Goal: Use online tool/utility: Utilize a website feature to perform a specific function

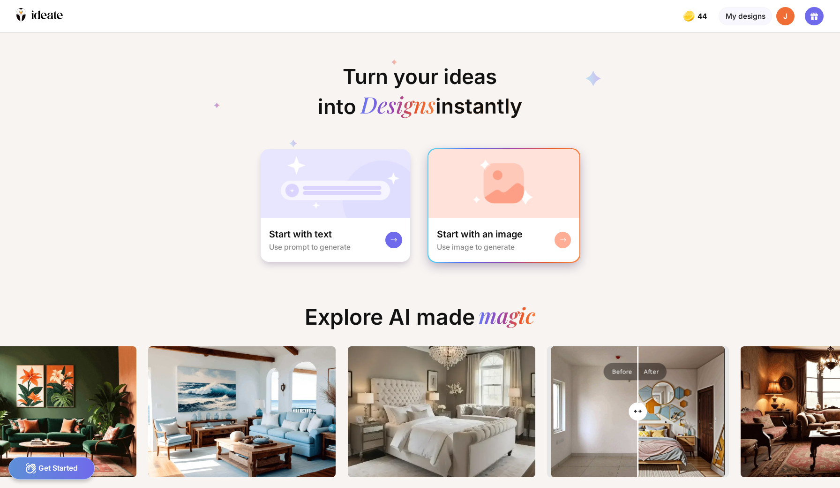
click at [439, 218] on div "Start with an image Use image to generate" at bounding box center [504, 240] width 151 height 44
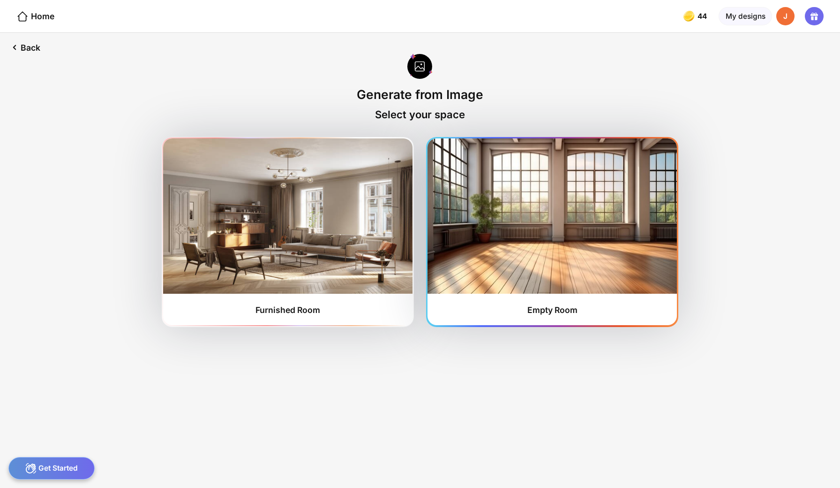
click at [550, 215] on img at bounding box center [552, 215] width 249 height 155
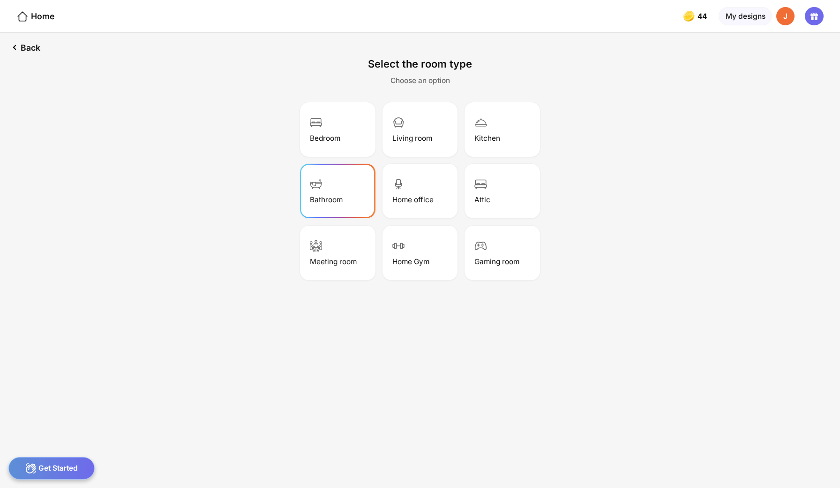
click at [343, 195] on div "Bathroom" at bounding box center [326, 199] width 33 height 9
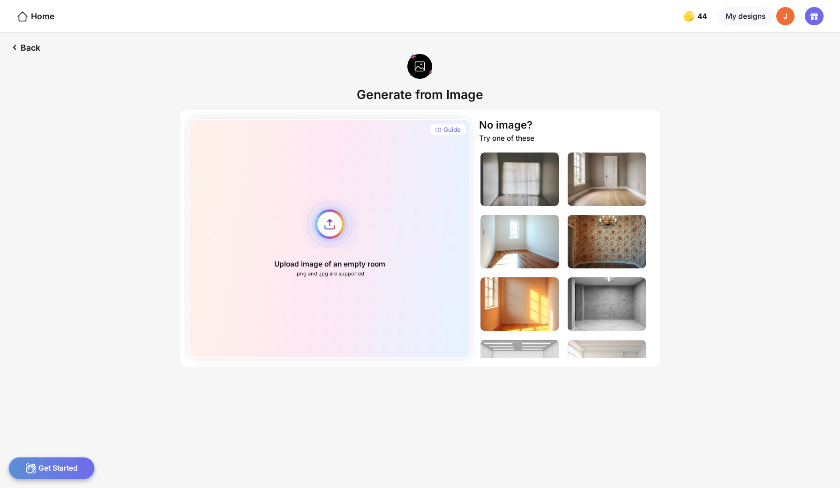
click at [340, 213] on div "Upload image of an empty room .png and .jpg are supported" at bounding box center [329, 238] width 283 height 239
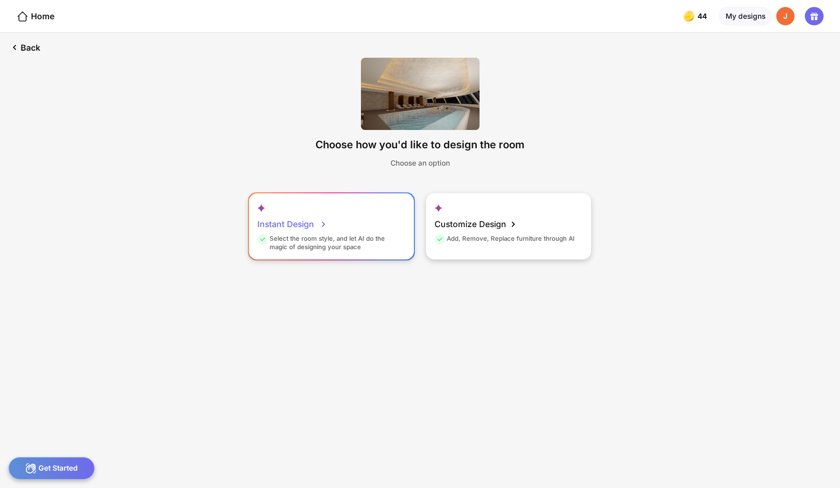
click at [327, 219] on icon at bounding box center [323, 224] width 11 height 11
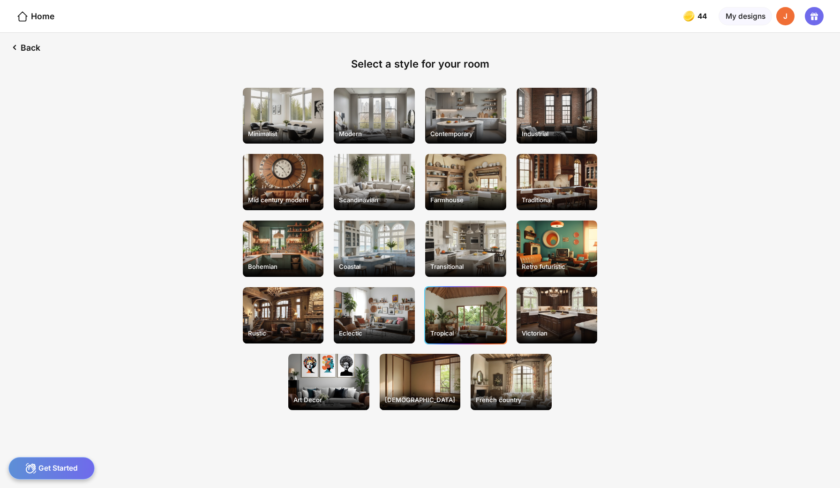
click at [461, 291] on div "Tropical" at bounding box center [465, 315] width 81 height 56
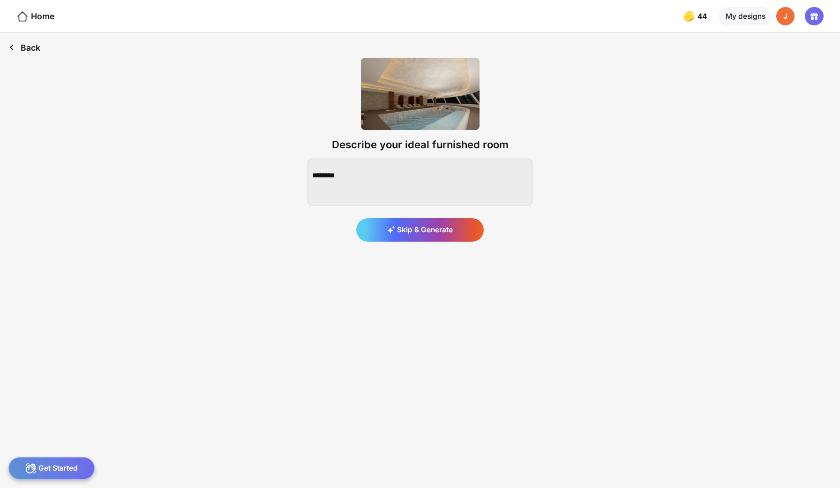
click at [20, 43] on div "Back" at bounding box center [24, 47] width 49 height 29
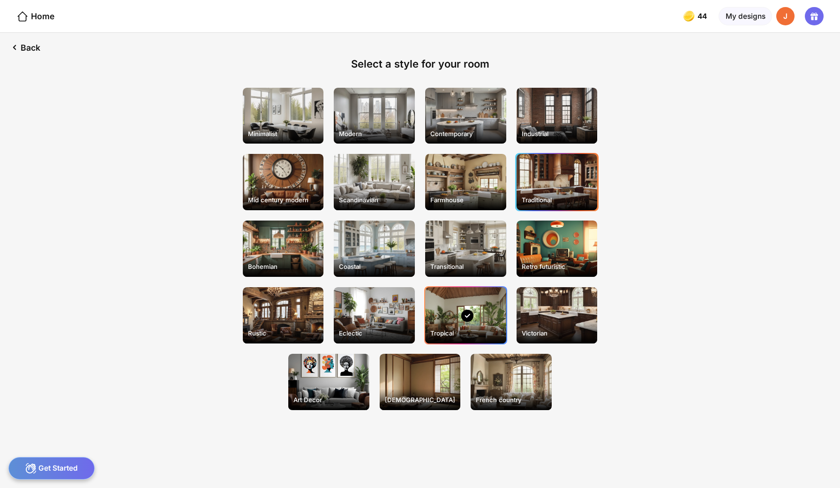
click at [562, 192] on div "Traditional" at bounding box center [557, 200] width 79 height 16
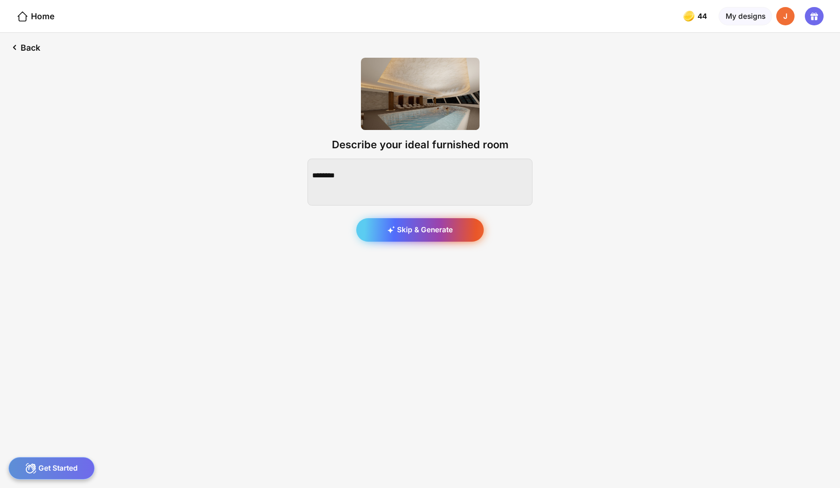
click at [441, 218] on div "Skip & Generate" at bounding box center [420, 229] width 128 height 23
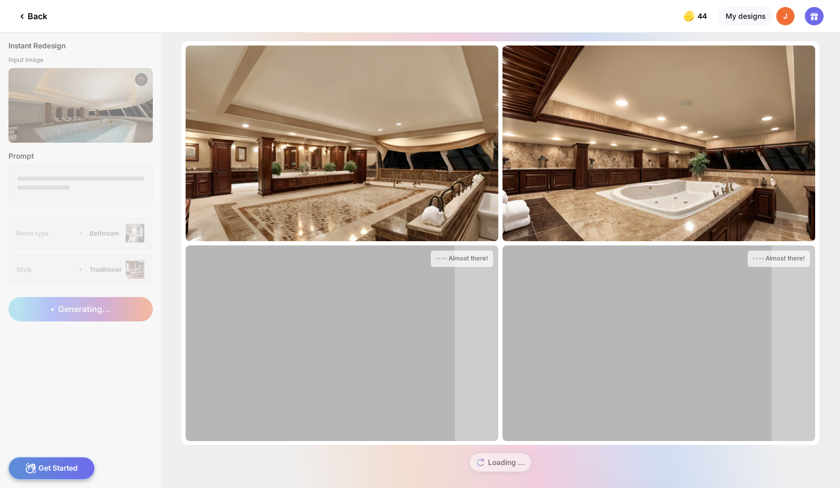
click at [26, 13] on icon at bounding box center [21, 16] width 11 height 11
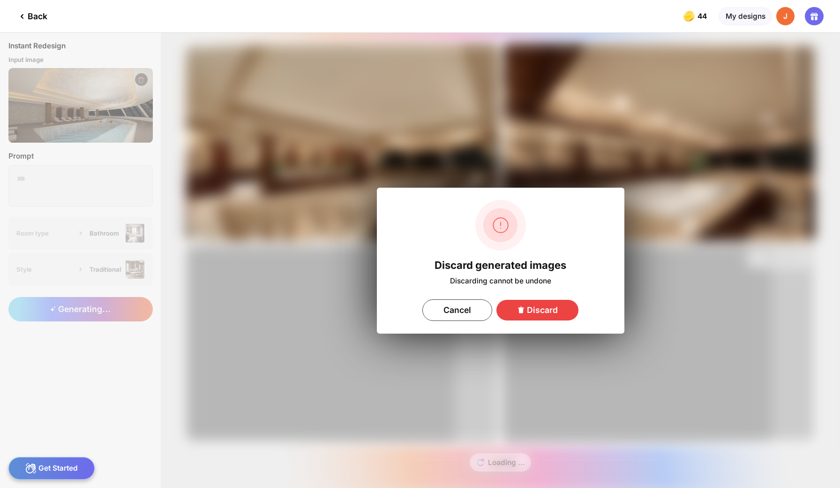
click at [532, 304] on div "Discard" at bounding box center [538, 310] width 83 height 21
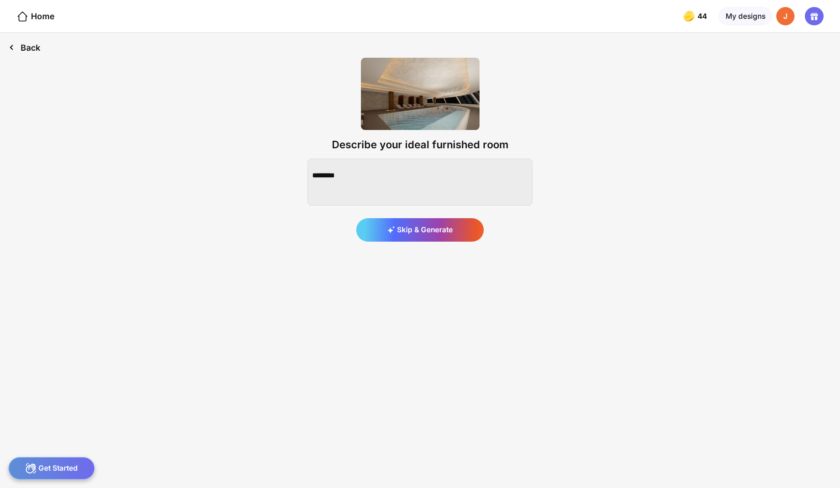
click at [20, 48] on div "Back" at bounding box center [24, 47] width 49 height 29
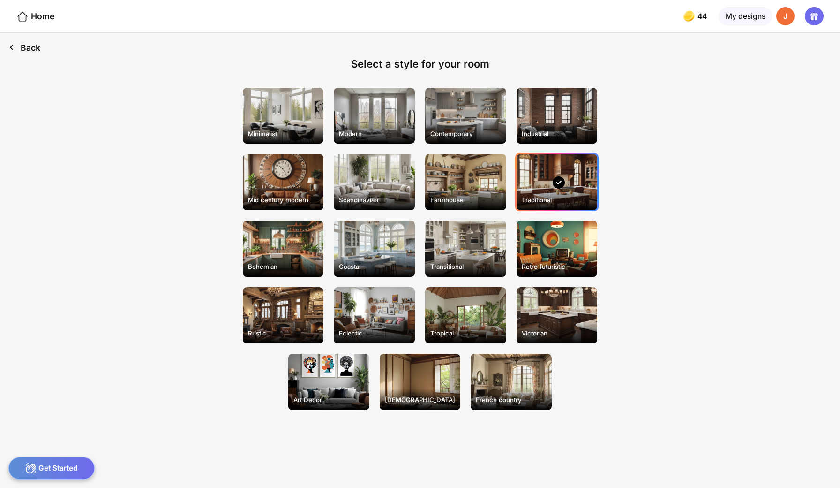
click at [20, 48] on div "Back" at bounding box center [24, 47] width 49 height 29
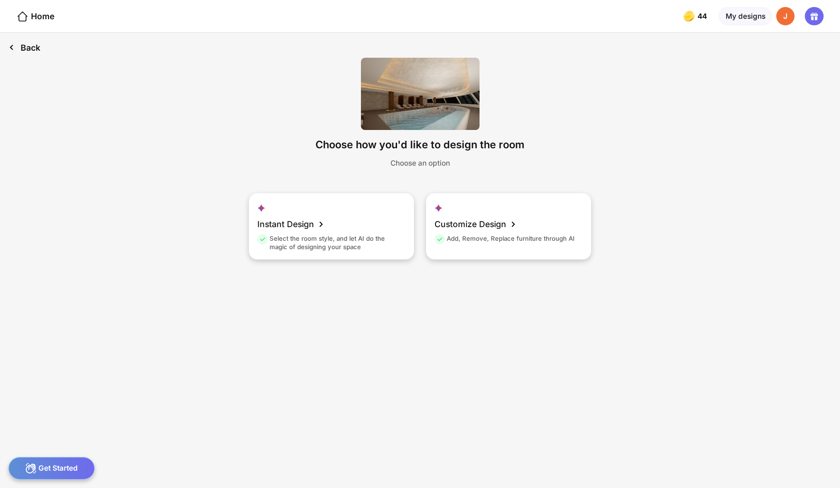
click at [20, 48] on div "Back" at bounding box center [24, 47] width 49 height 29
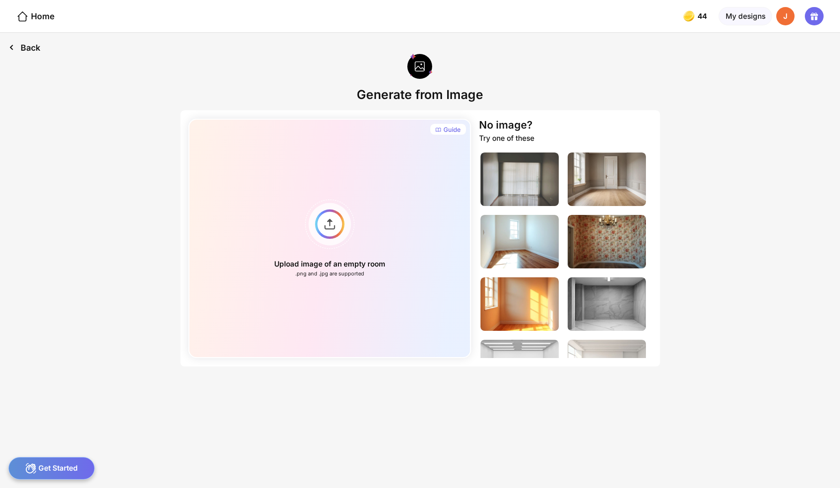
click at [17, 42] on div "Back" at bounding box center [24, 47] width 49 height 29
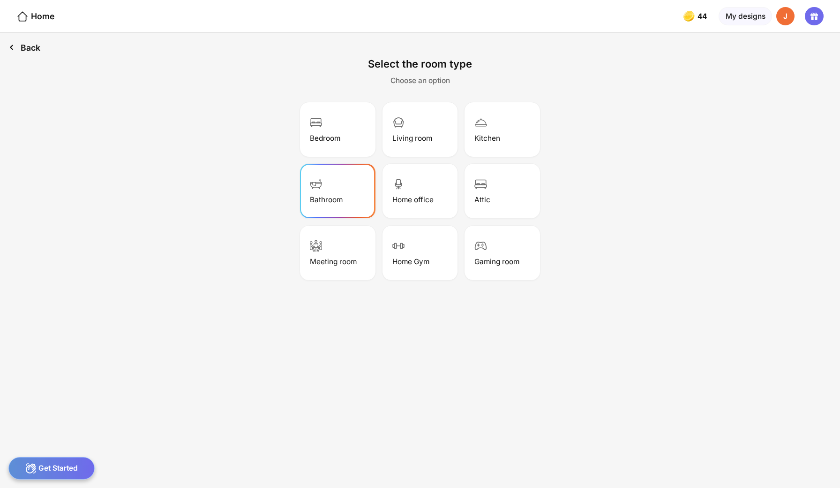
click at [17, 42] on div "Back" at bounding box center [24, 47] width 49 height 29
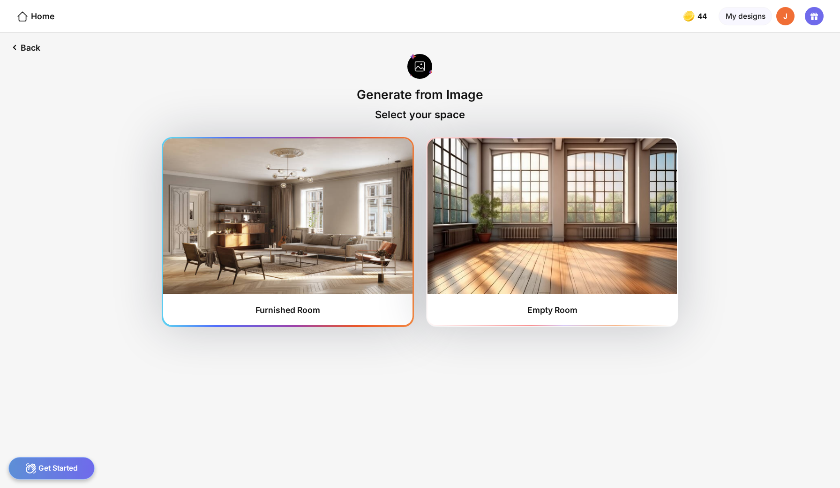
click at [294, 199] on img at bounding box center [287, 215] width 249 height 155
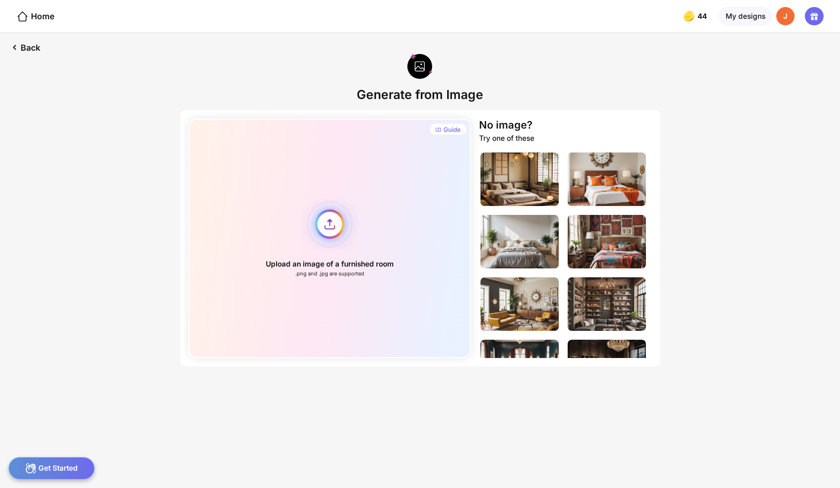
click at [338, 198] on div "Upload an image of a furnished room .png and .jpg are supported" at bounding box center [329, 238] width 283 height 239
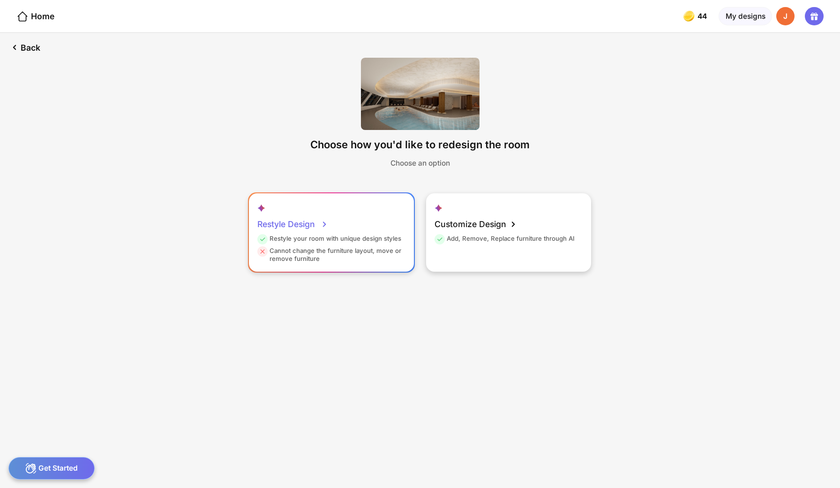
click at [320, 194] on div "Restyle Design Restyle your room with unique design styles Cannot change the fu…" at bounding box center [331, 232] width 165 height 78
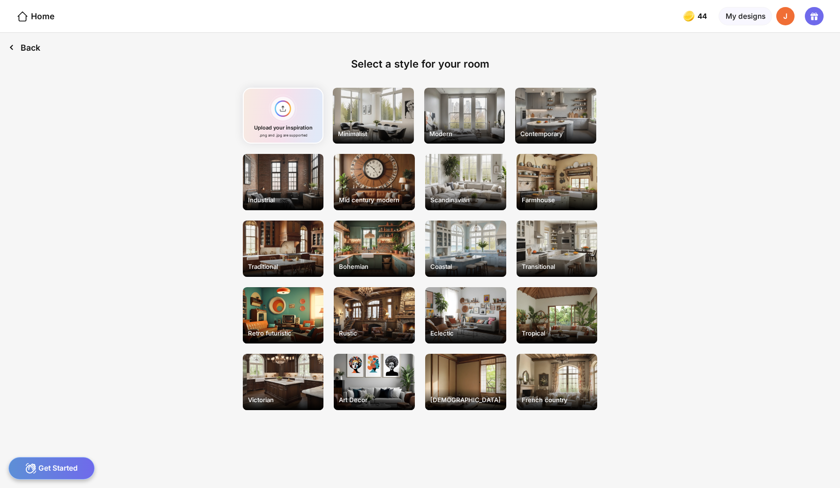
click at [15, 42] on icon at bounding box center [11, 47] width 12 height 12
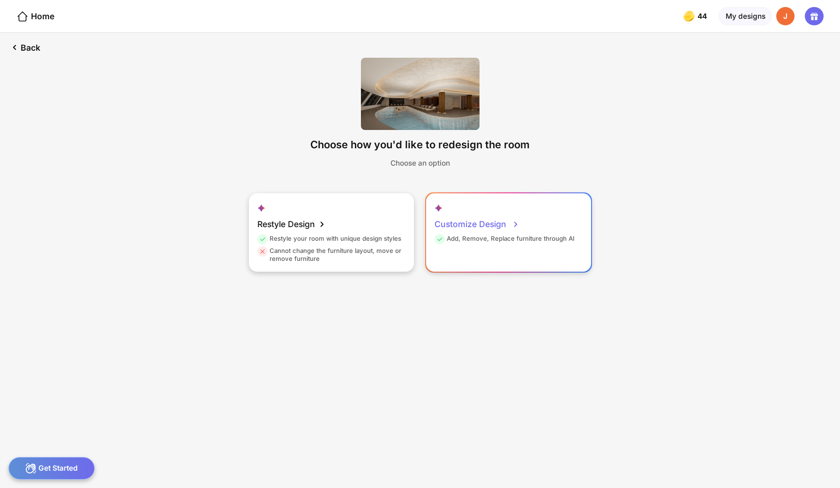
click at [487, 214] on div "Customize Design" at bounding box center [477, 224] width 85 height 21
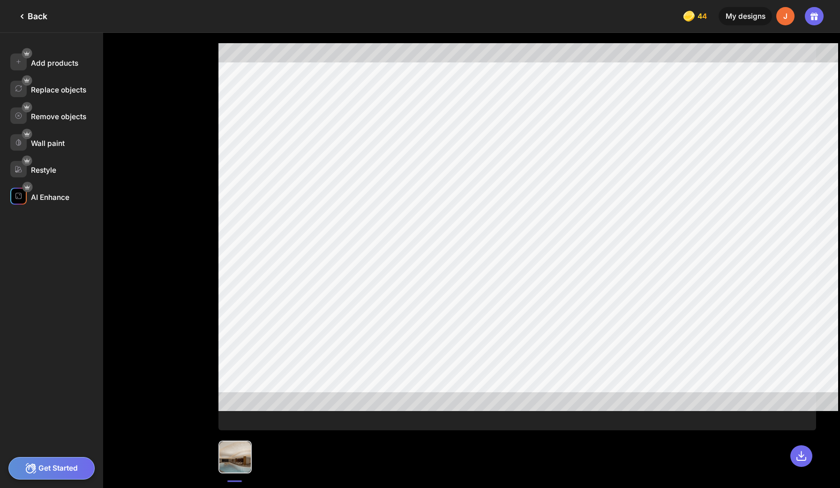
click at [45, 188] on div "AI Enhance" at bounding box center [56, 196] width 93 height 16
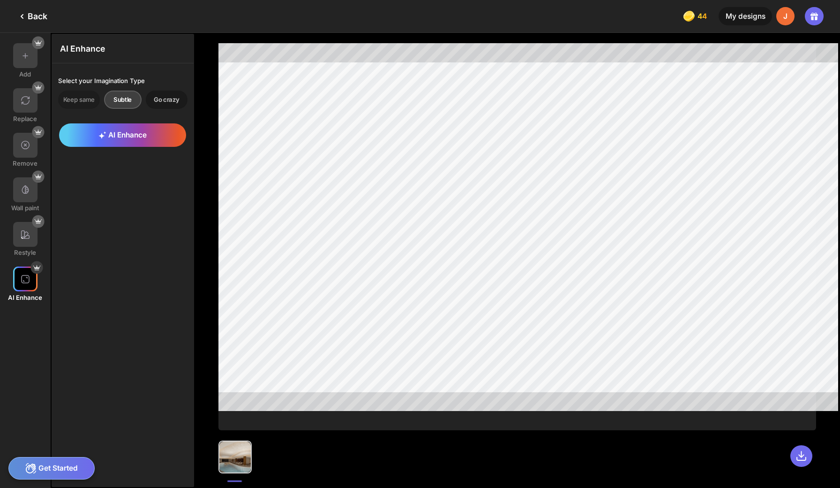
click at [155, 93] on div "Go crazy" at bounding box center [167, 99] width 42 height 18
click at [127, 129] on div "AI Enhance" at bounding box center [122, 134] width 127 height 23
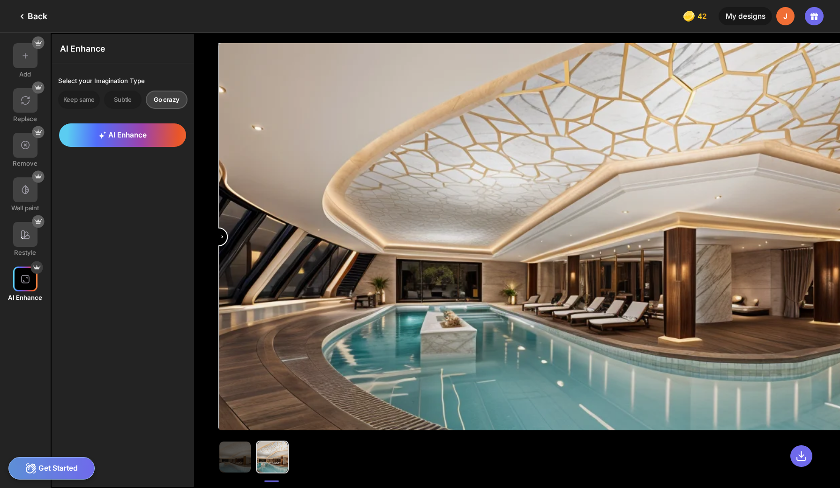
drag, startPoint x: 555, startPoint y: 237, endPoint x: 0, endPoint y: 192, distance: 557.0
type input "*"
click at [0, 192] on div "Add Replace Remove Wall paint Restyle AI Enhance AI Enhance Select your Imagina…" at bounding box center [420, 260] width 840 height 455
click at [804, 456] on icon at bounding box center [802, 456] width 12 height 12
click at [26, 229] on img at bounding box center [25, 234] width 10 height 10
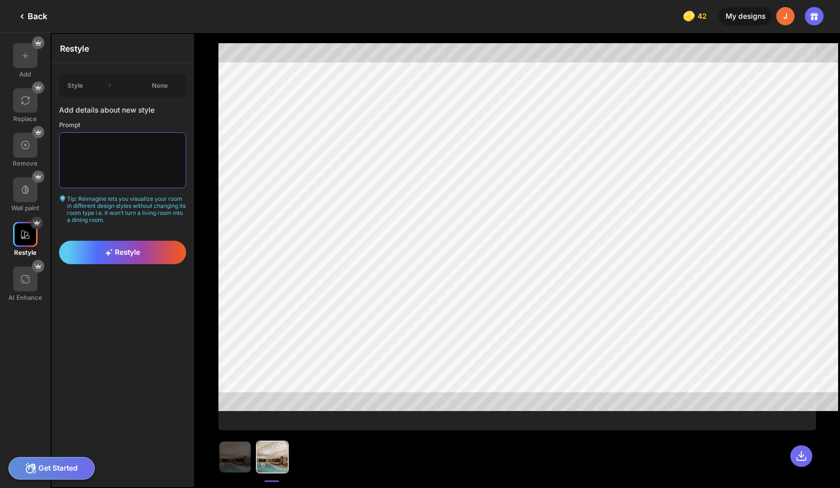
click at [110, 141] on textarea at bounding box center [122, 159] width 127 height 55
type textarea "**********"
click at [132, 241] on div "Restyle" at bounding box center [122, 252] width 127 height 23
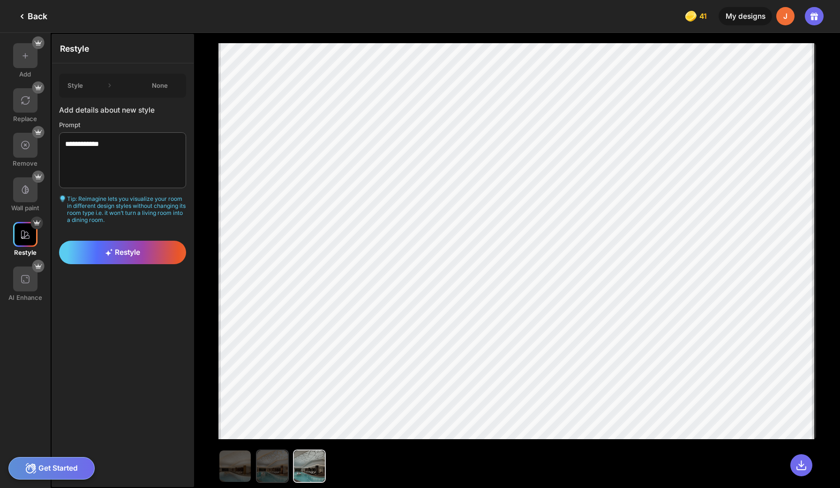
click at [257, 456] on img at bounding box center [272, 465] width 31 height 31
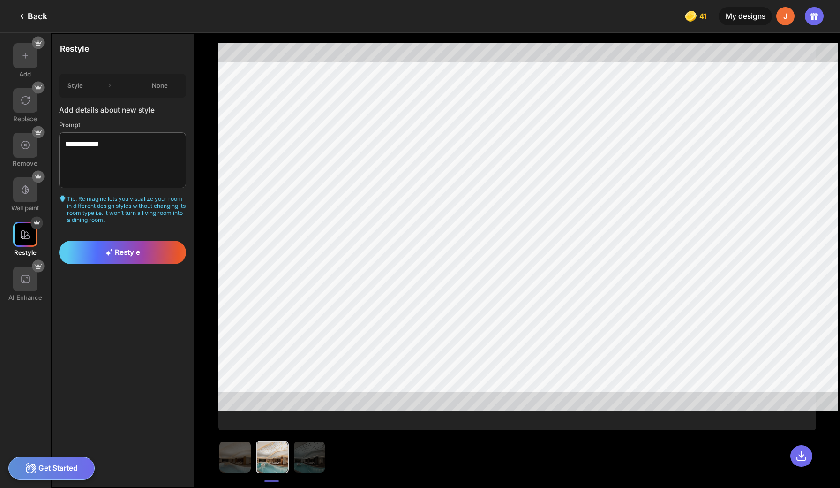
click at [36, 15] on div "Back" at bounding box center [31, 16] width 31 height 11
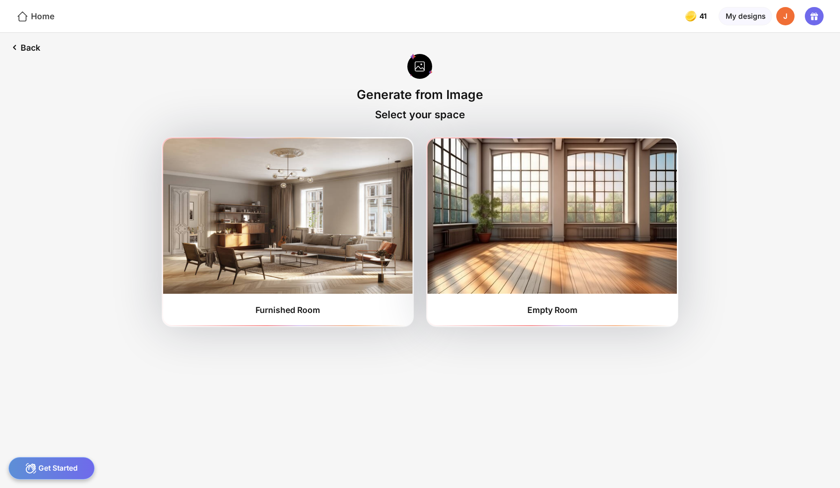
click at [38, 15] on div "Home" at bounding box center [35, 16] width 38 height 12
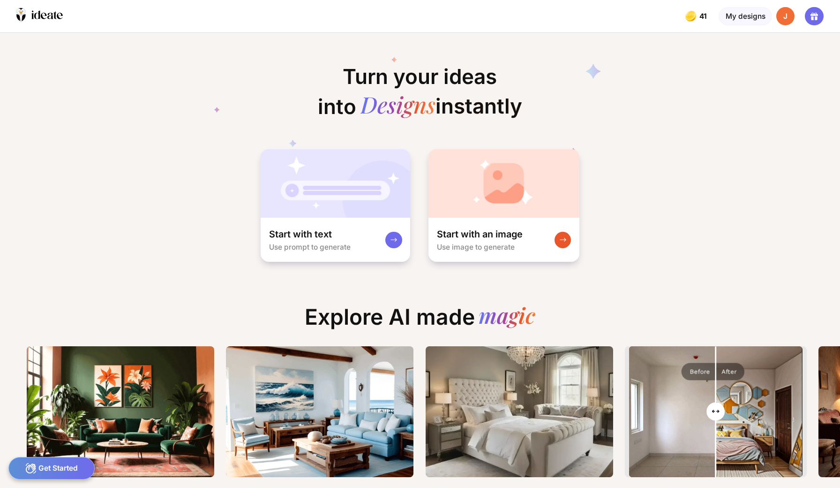
scroll to position [0, 15]
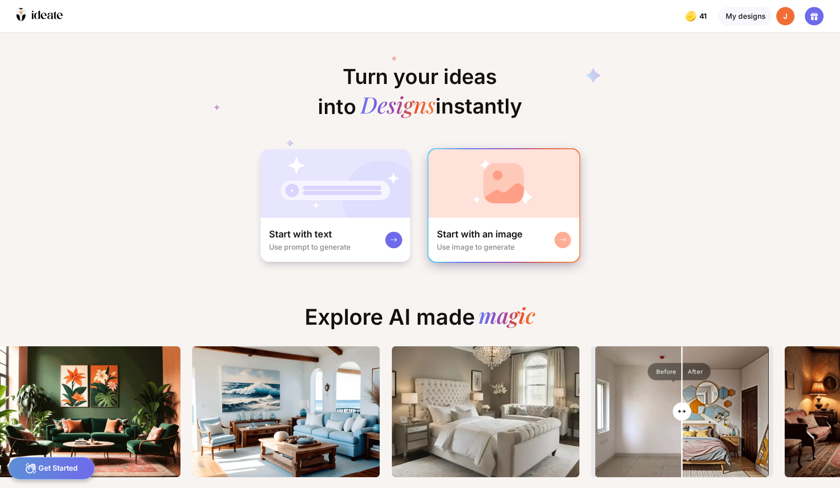
click at [475, 188] on img at bounding box center [504, 183] width 151 height 68
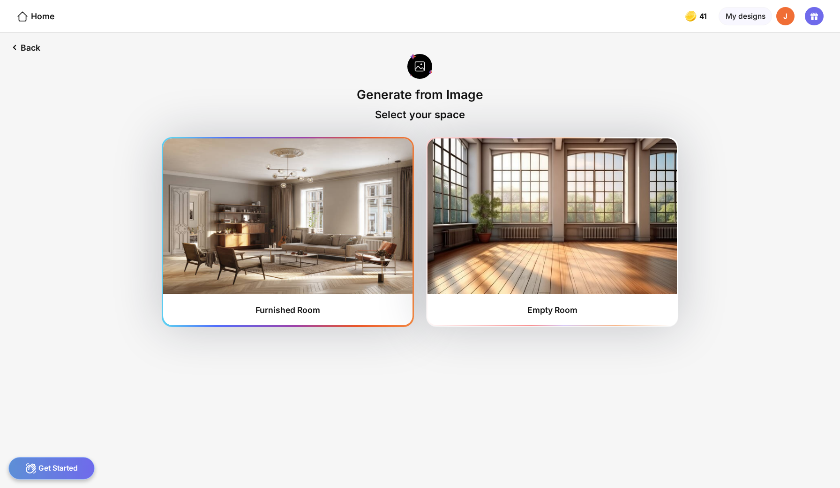
click at [335, 254] on img at bounding box center [287, 215] width 249 height 155
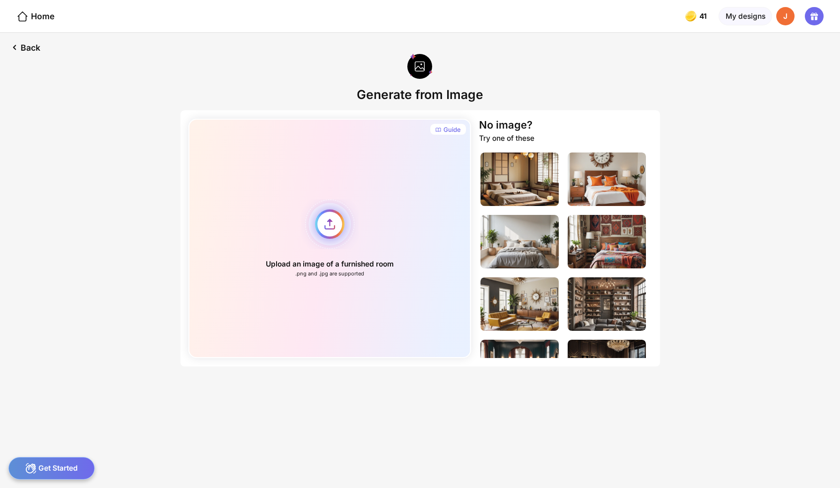
click at [333, 212] on div "Upload an image of a furnished room .png and .jpg are supported" at bounding box center [329, 238] width 283 height 239
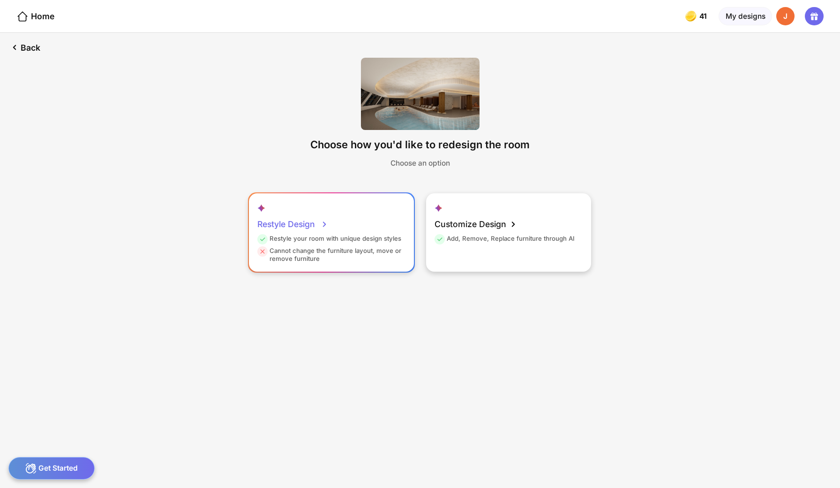
click at [378, 199] on div "Restyle Design Restyle your room with unique design styles Cannot change the fu…" at bounding box center [331, 232] width 165 height 78
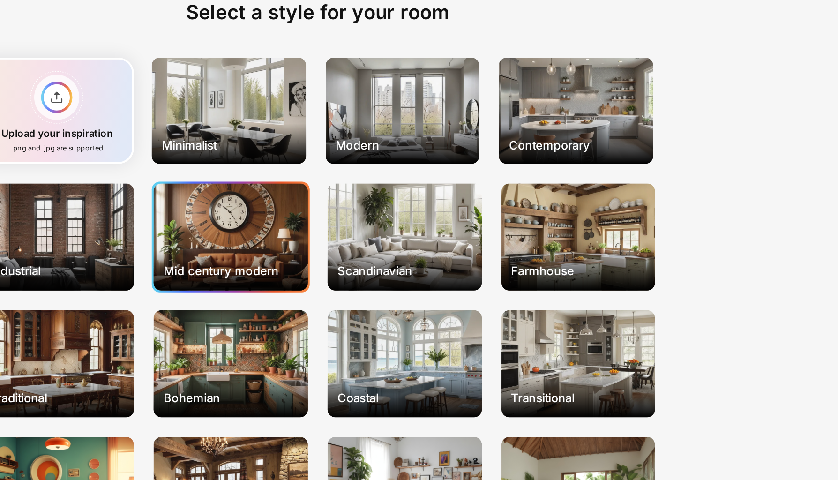
click at [334, 192] on div "Mid century modern" at bounding box center [373, 200] width 79 height 16
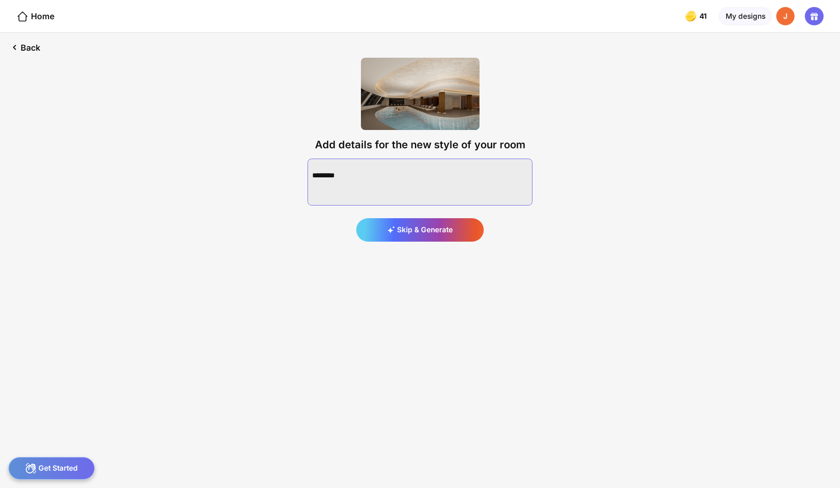
click at [386, 158] on textarea at bounding box center [420, 181] width 225 height 47
click at [351, 158] on textarea at bounding box center [420, 181] width 225 height 47
click at [490, 158] on textarea at bounding box center [420, 181] width 225 height 47
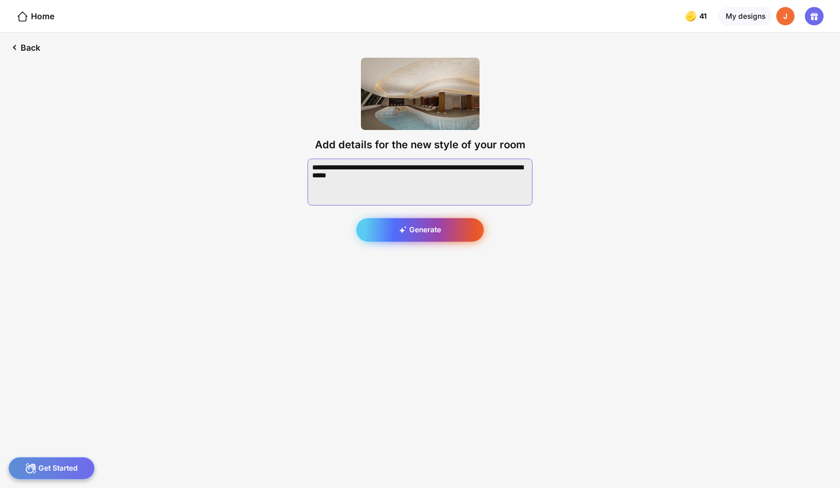
type textarea "**********"
click at [466, 218] on div "Generate" at bounding box center [420, 229] width 128 height 23
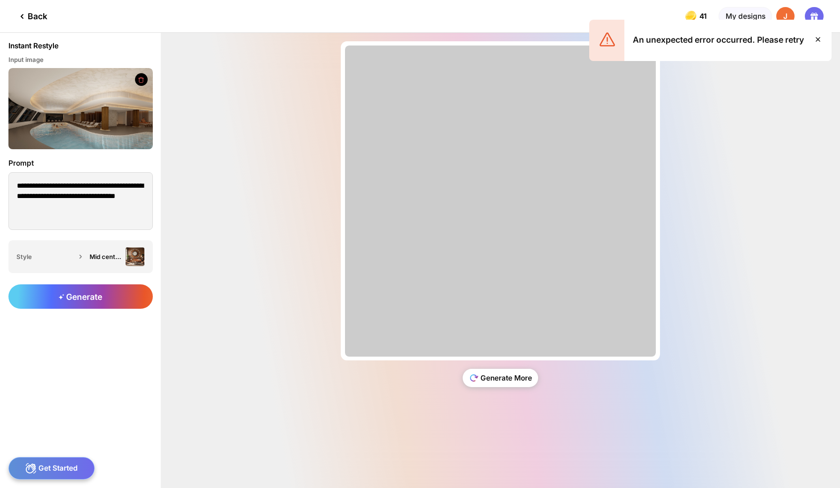
click at [482, 384] on div "Generate More" at bounding box center [501, 378] width 76 height 18
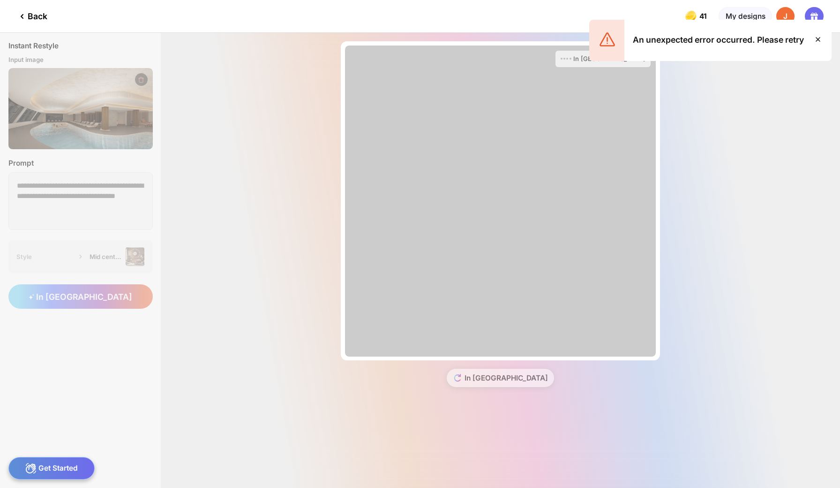
click at [819, 40] on icon at bounding box center [818, 39] width 11 height 11
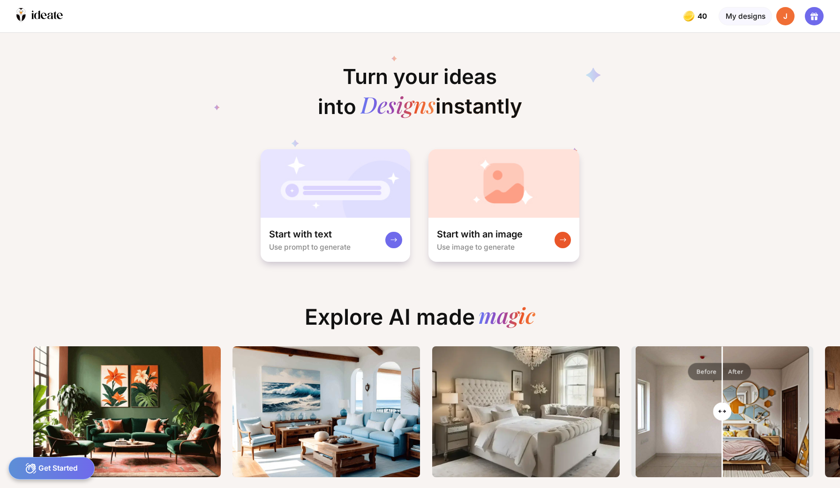
scroll to position [0, 13]
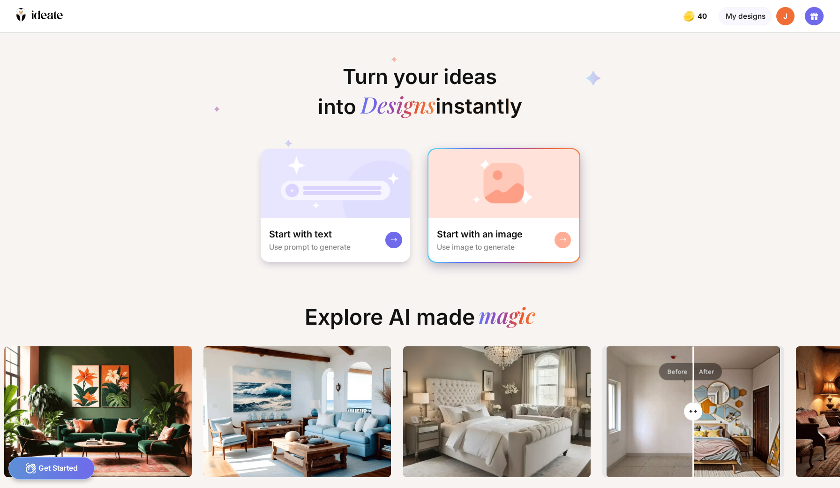
click at [521, 184] on img at bounding box center [504, 183] width 151 height 68
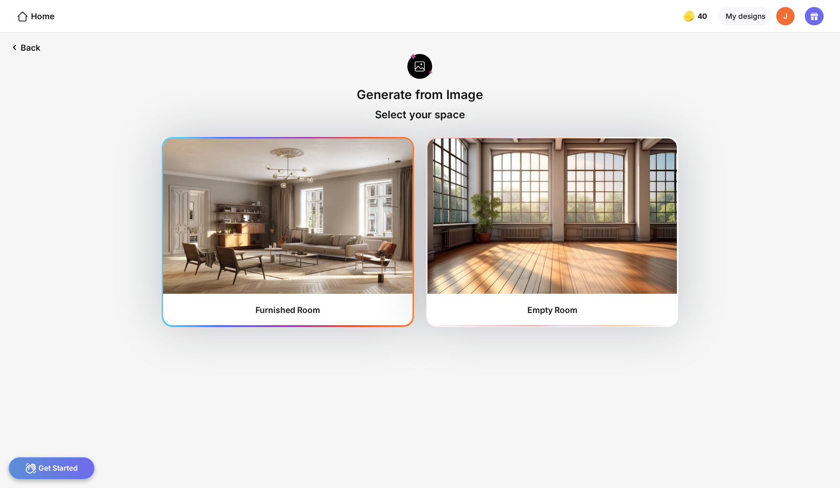
click at [275, 256] on img at bounding box center [287, 215] width 249 height 155
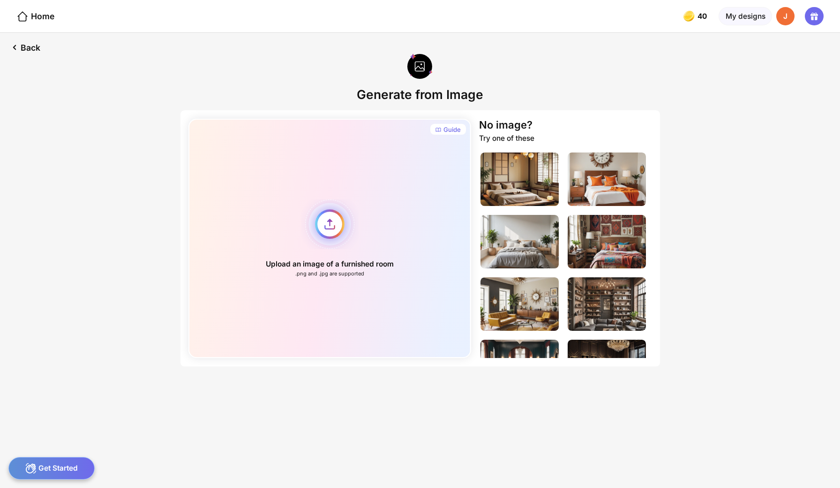
click at [350, 205] on div "Upload an image of a furnished room .png and .jpg are supported" at bounding box center [329, 238] width 283 height 239
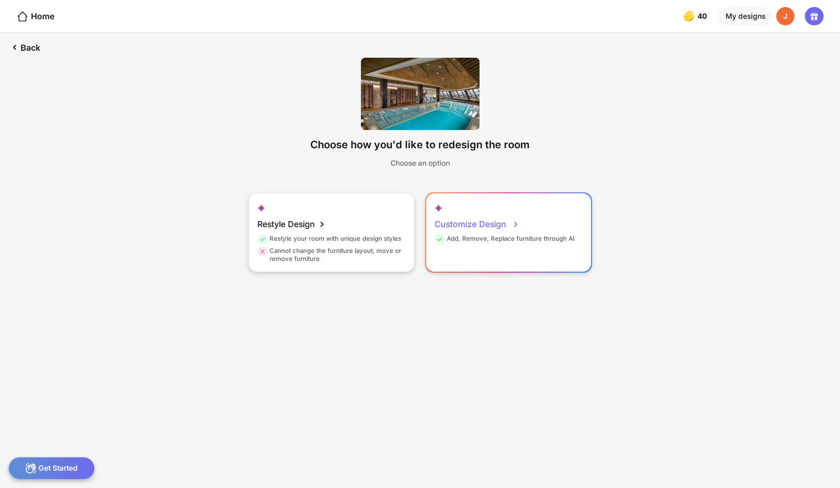
click at [512, 193] on div "Customize Design Add, Remove, Replace furniture through AI" at bounding box center [508, 232] width 165 height 78
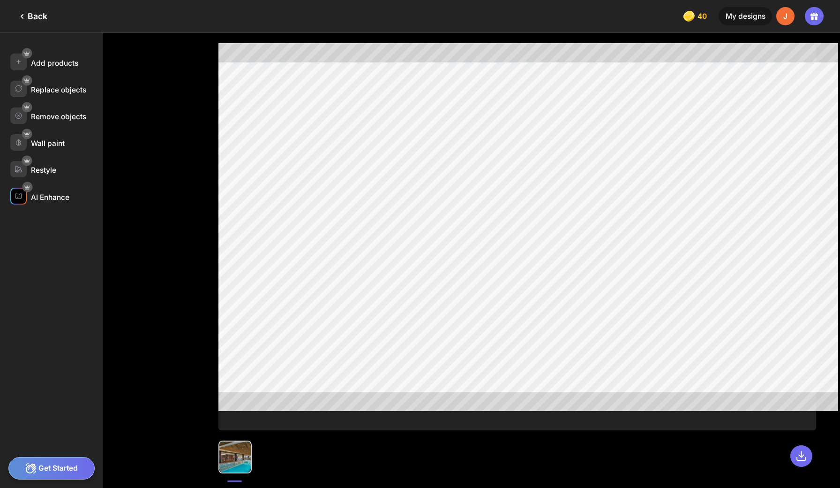
click at [43, 193] on div "AI Enhance" at bounding box center [50, 197] width 38 height 9
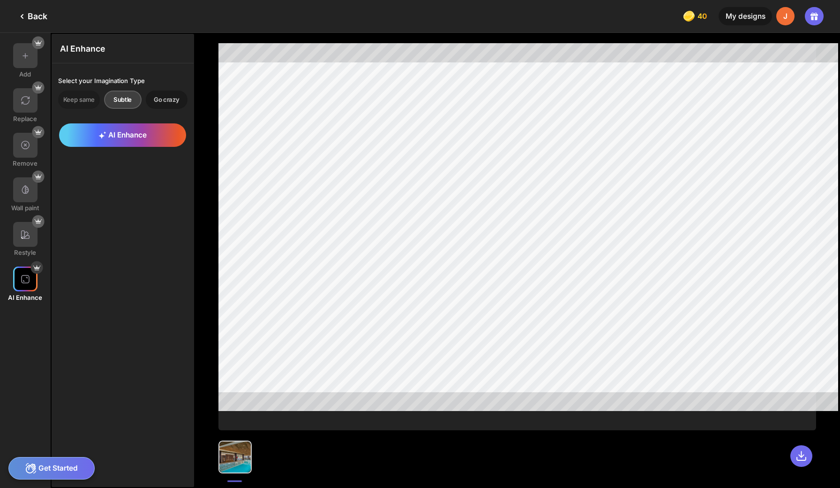
click at [155, 95] on div "Go crazy" at bounding box center [167, 99] width 42 height 18
click at [130, 130] on div "AI Enhance" at bounding box center [122, 134] width 127 height 23
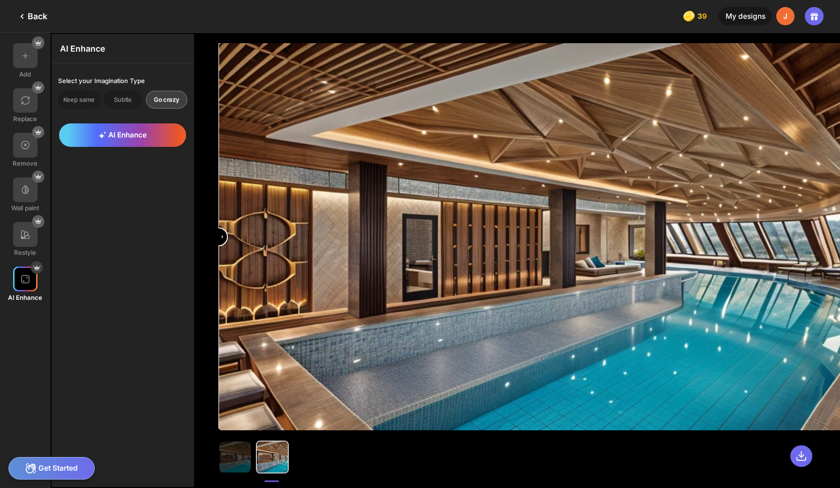
drag, startPoint x: 558, startPoint y: 245, endPoint x: 171, endPoint y: 194, distance: 390.6
type input "*"
click at [171, 194] on div "Add Replace Remove Wall paint Restyle AI Enhance AI Enhance Select your Imagina…" at bounding box center [420, 260] width 840 height 455
click at [806, 460] on icon at bounding box center [801, 455] width 9 height 9
click at [30, 53] on div at bounding box center [25, 55] width 25 height 25
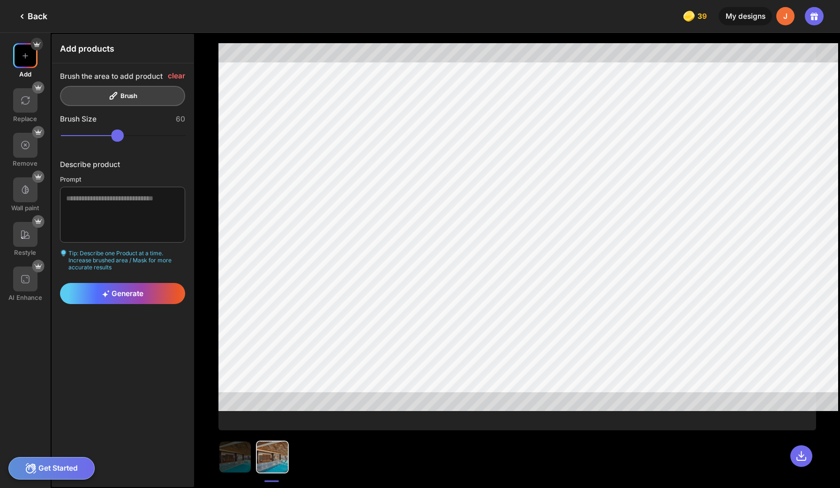
click at [112, 223] on div at bounding box center [122, 215] width 125 height 57
click at [118, 200] on textarea at bounding box center [122, 214] width 125 height 55
type textarea "******"
click at [128, 289] on span "Generate" at bounding box center [122, 293] width 41 height 9
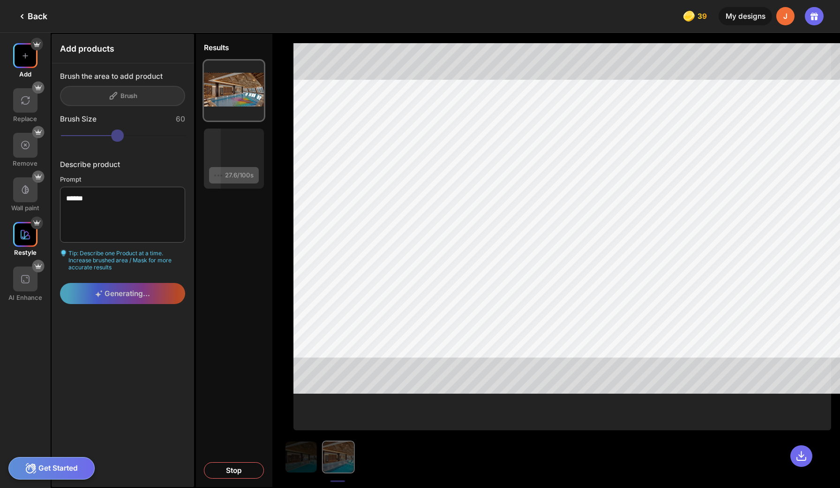
click at [20, 229] on img at bounding box center [25, 234] width 10 height 10
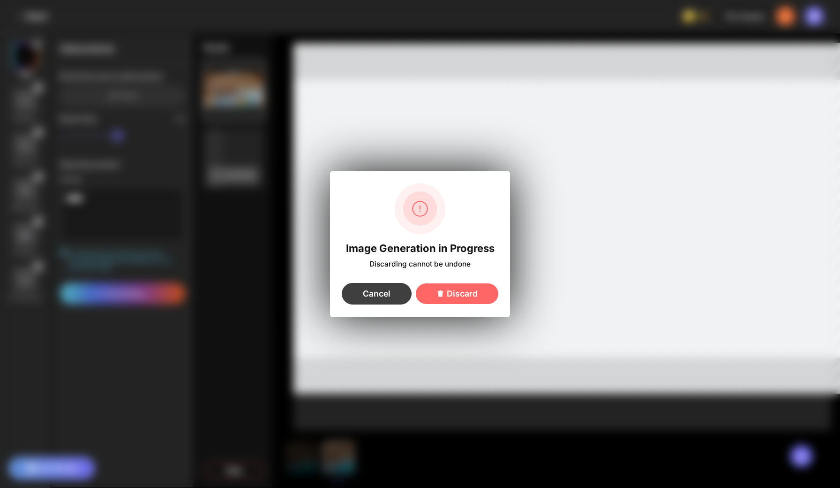
click at [391, 291] on div "Cancel" at bounding box center [377, 294] width 70 height 22
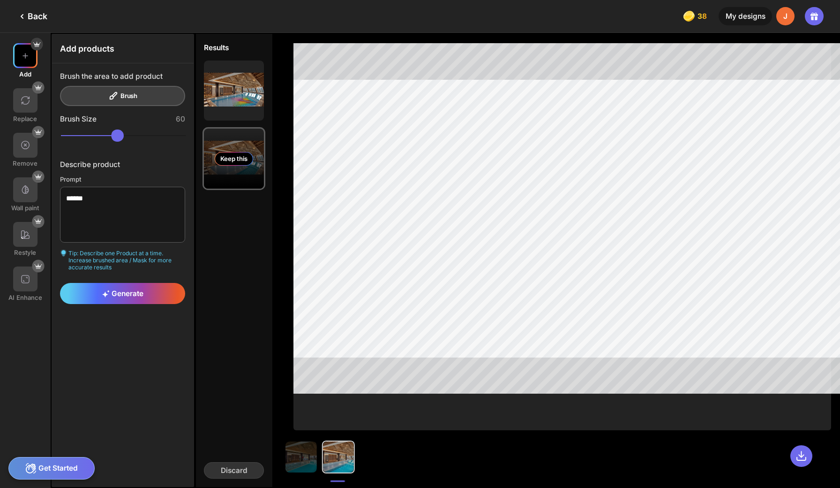
click at [219, 136] on div "Keep this" at bounding box center [234, 158] width 60 height 60
click at [20, 229] on img at bounding box center [25, 234] width 10 height 10
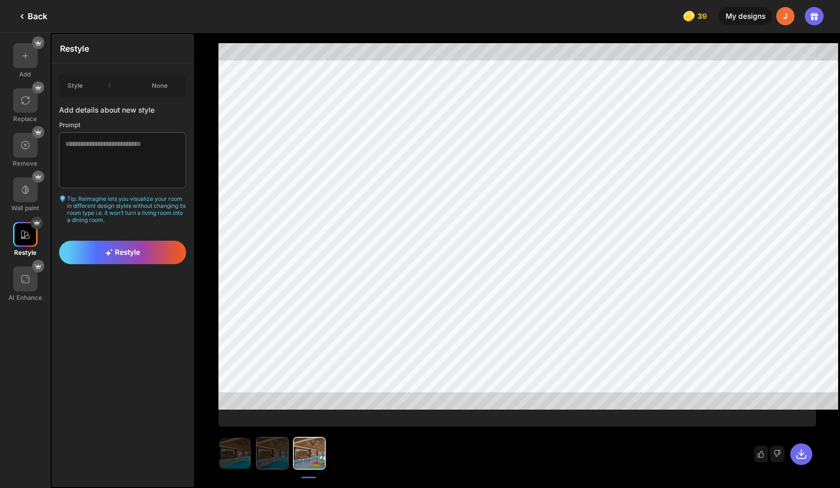
click at [257, 460] on img at bounding box center [272, 452] width 31 height 31
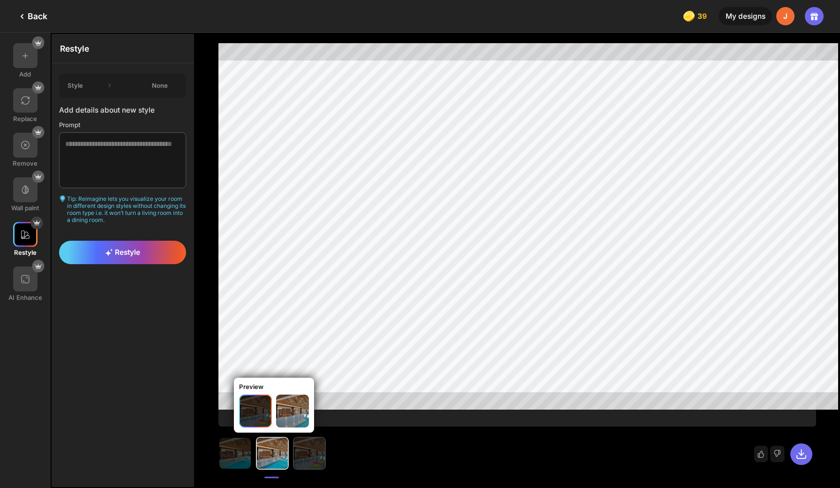
click at [294, 458] on img at bounding box center [309, 452] width 31 height 31
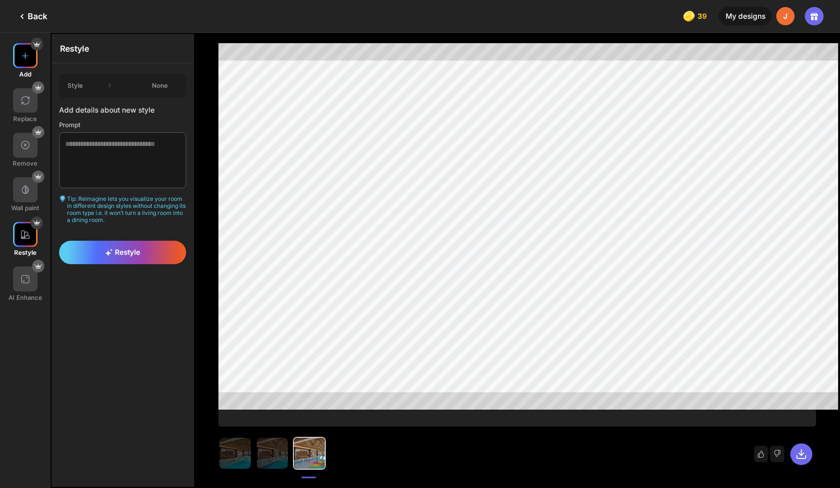
click at [27, 54] on img at bounding box center [25, 56] width 10 height 10
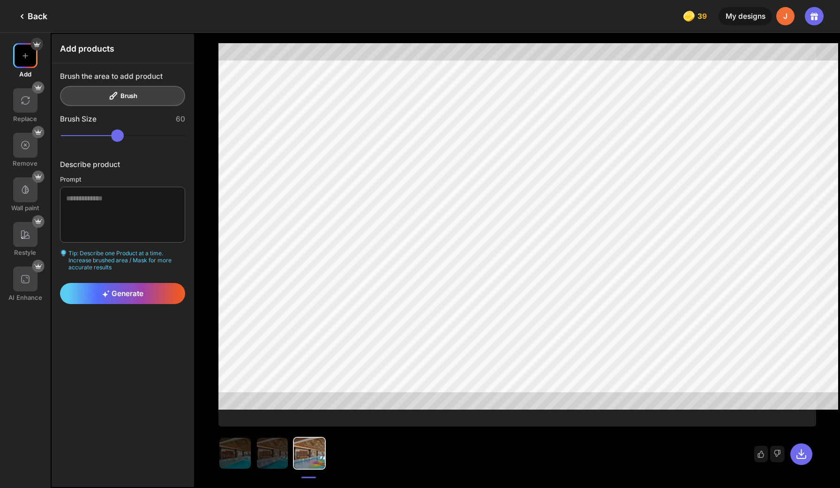
click at [29, 13] on div "Back" at bounding box center [31, 16] width 31 height 11
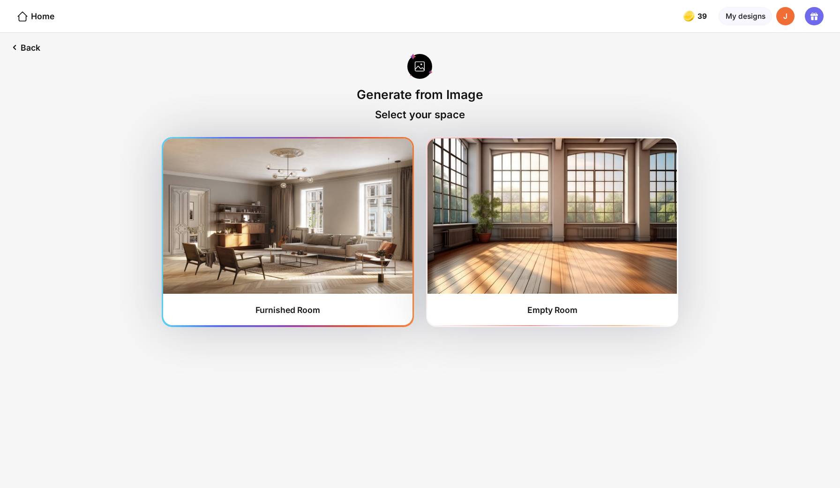
click at [307, 225] on img at bounding box center [287, 215] width 249 height 155
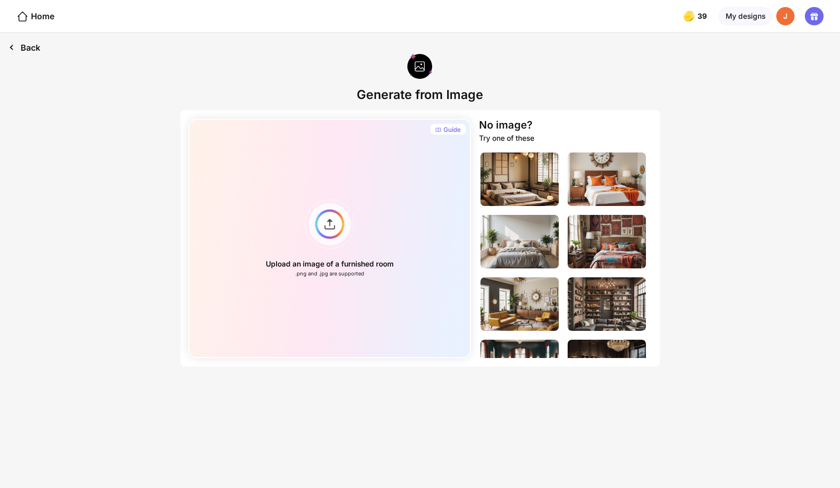
click at [36, 44] on div "Back" at bounding box center [24, 47] width 49 height 29
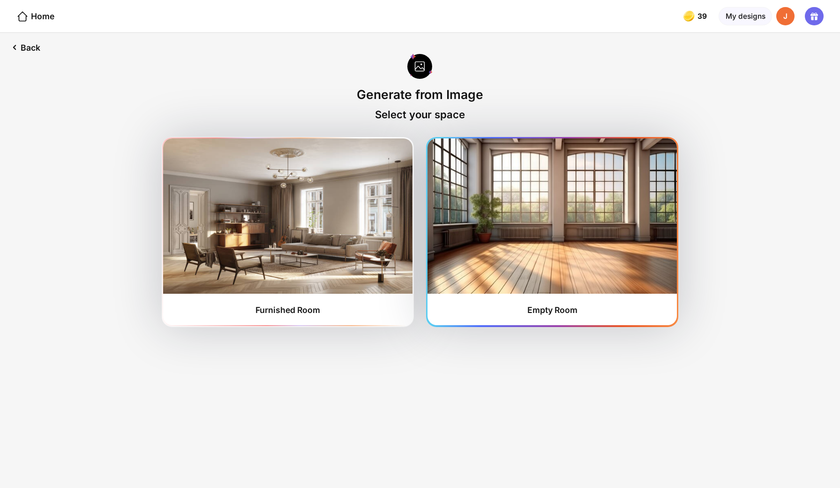
click at [476, 210] on img at bounding box center [552, 215] width 249 height 155
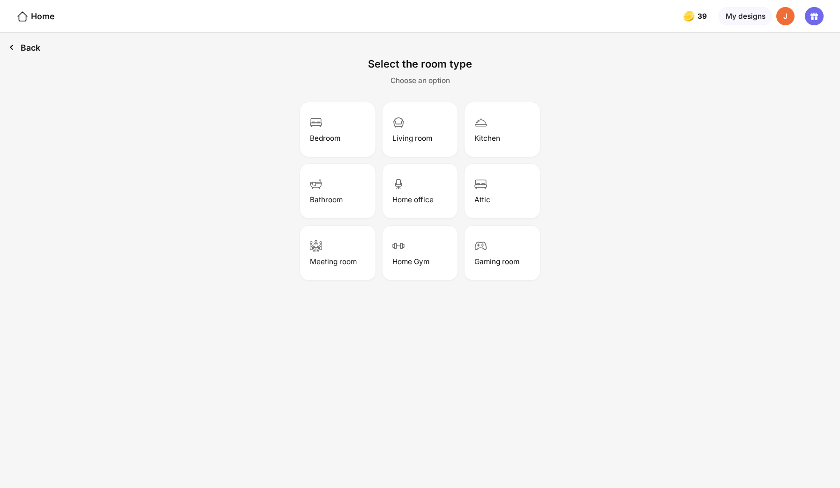
click at [31, 42] on div "Back" at bounding box center [24, 47] width 49 height 29
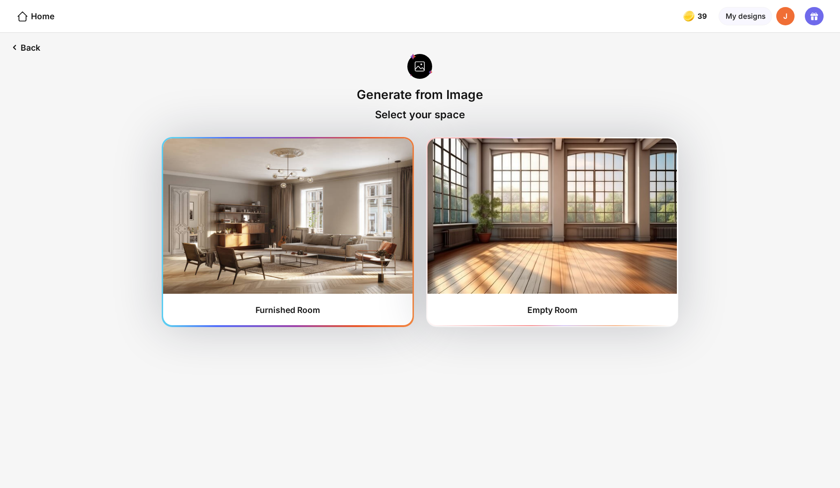
click at [317, 153] on img at bounding box center [287, 215] width 249 height 155
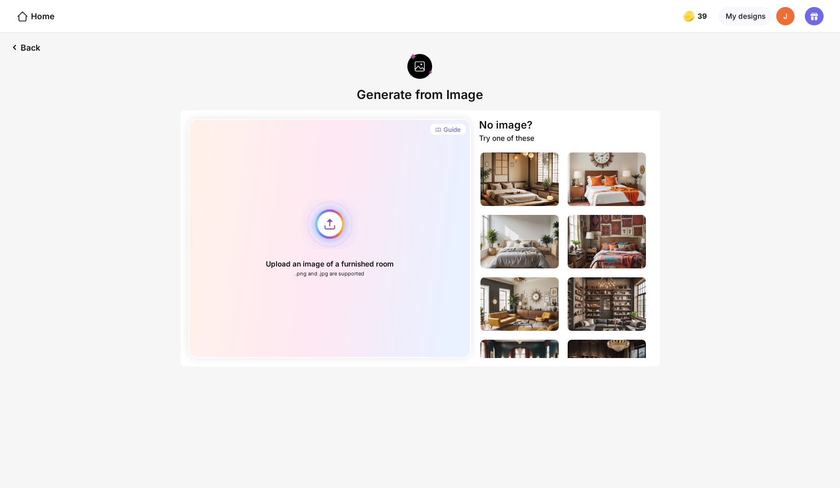
click at [344, 195] on div "Upload an image of a furnished room .png and .jpg are supported" at bounding box center [329, 238] width 283 height 239
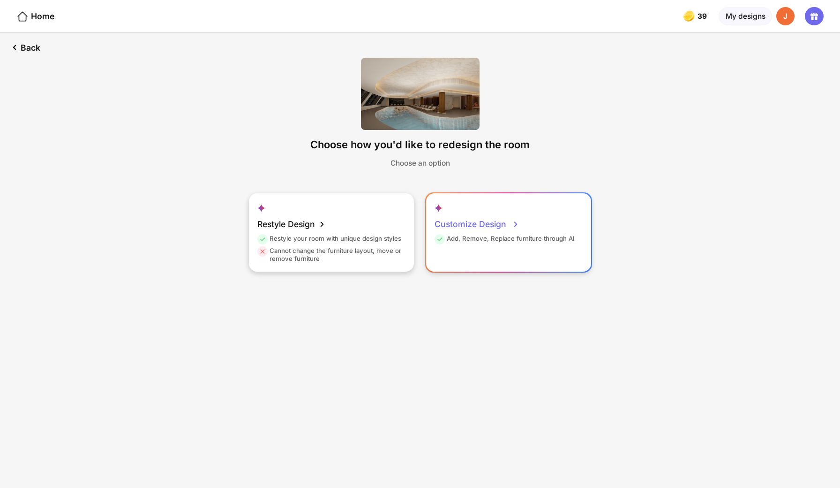
click at [484, 214] on div "Customize Design" at bounding box center [477, 224] width 85 height 21
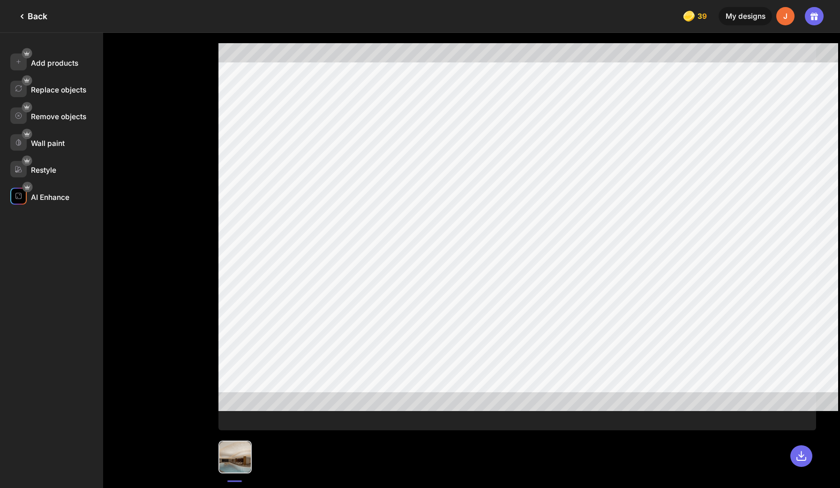
click at [53, 193] on div "AI Enhance" at bounding box center [50, 197] width 38 height 9
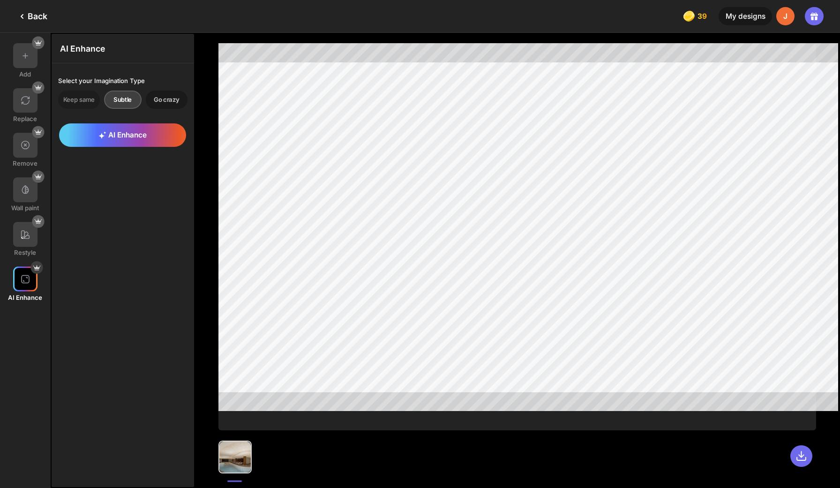
click at [156, 93] on div "Go crazy" at bounding box center [167, 99] width 42 height 18
click at [144, 129] on div "AI Enhance" at bounding box center [122, 134] width 127 height 23
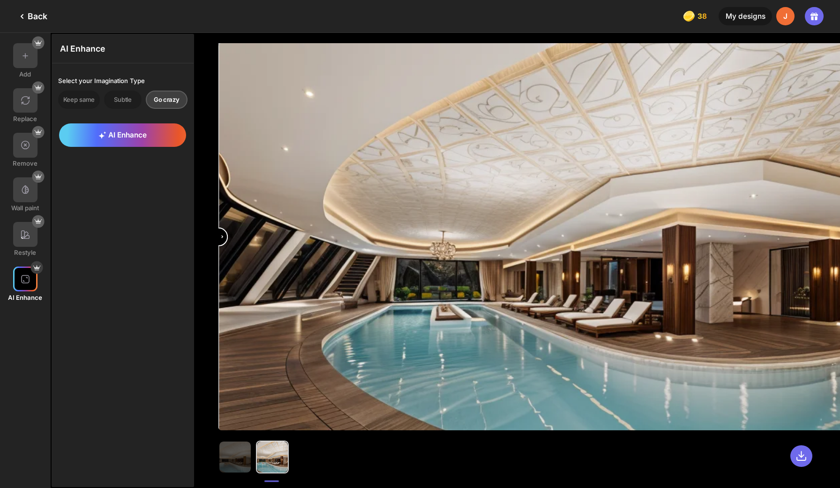
drag, startPoint x: 556, startPoint y: 241, endPoint x: 158, endPoint y: 238, distance: 398.1
type input "*"
click at [158, 238] on div "Add Replace Remove Wall paint Restyle AI Enhance AI Enhance Select your Imagina…" at bounding box center [420, 260] width 840 height 455
click at [27, 12] on div "Back" at bounding box center [31, 16] width 31 height 11
